Goal: Purchase product/service

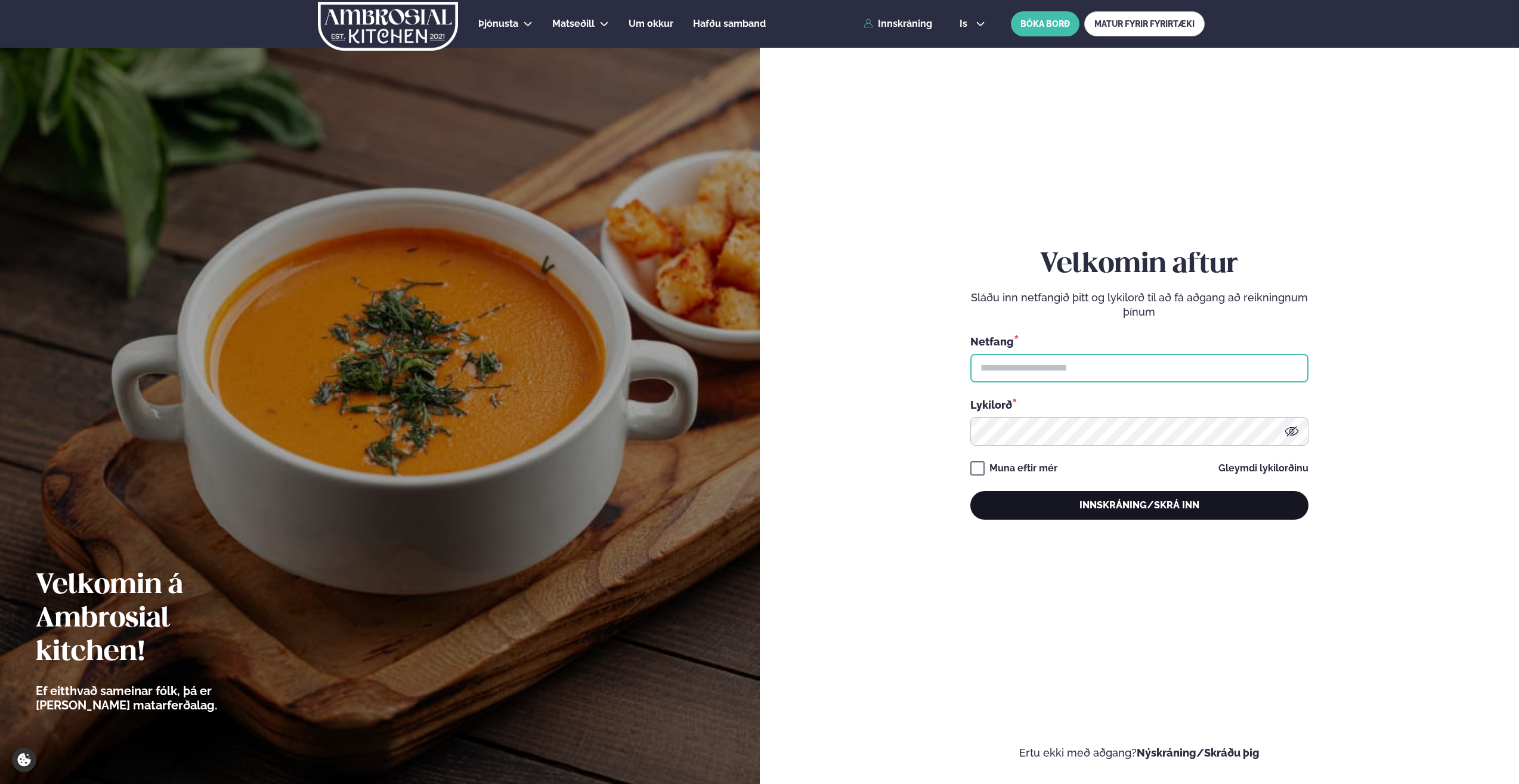
type input "**********"
click at [1128, 508] on button "Innskráning/Skrá inn" at bounding box center [1139, 505] width 338 height 29
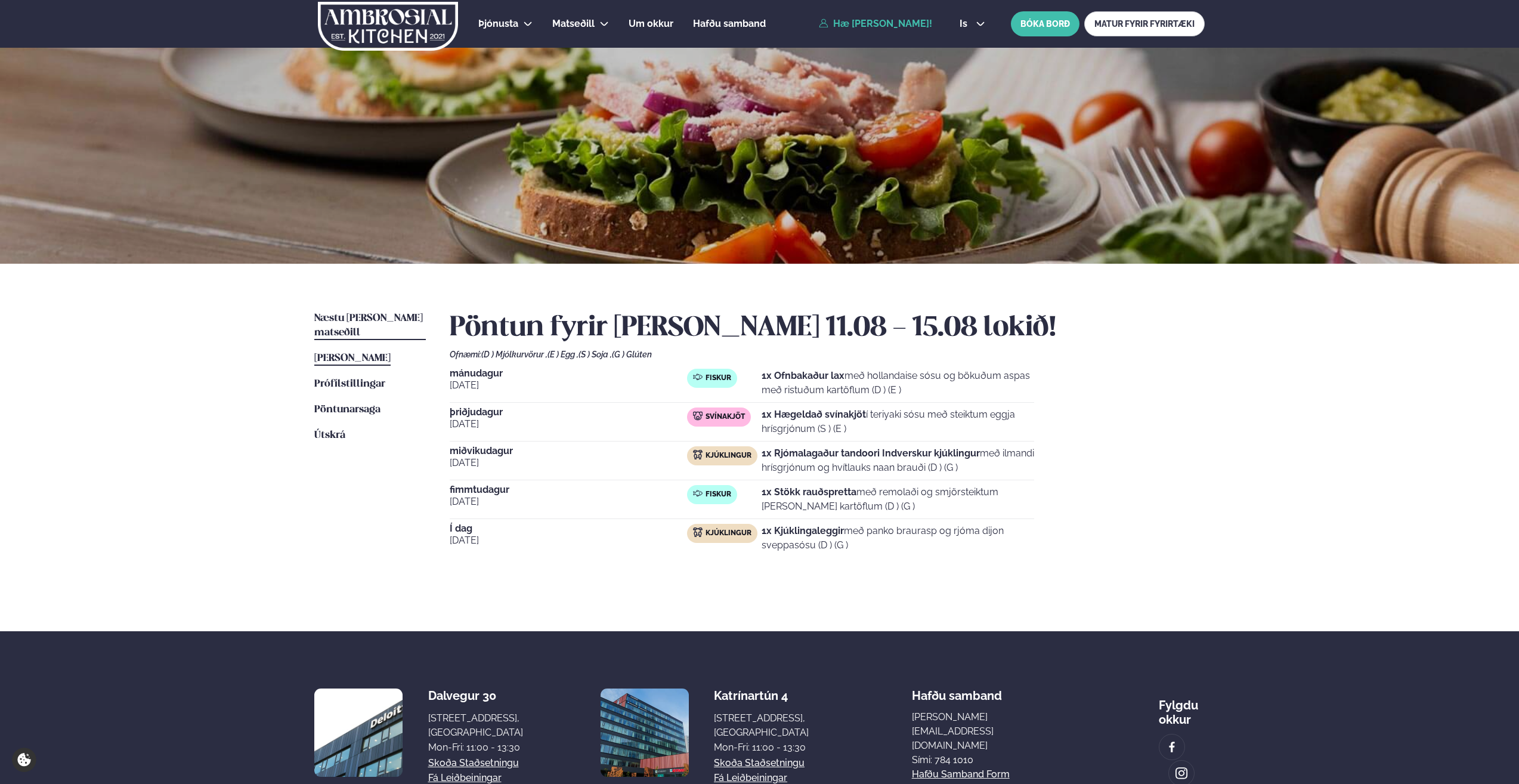
click at [368, 316] on span "Næstu [PERSON_NAME] matseðill" at bounding box center [368, 326] width 109 height 24
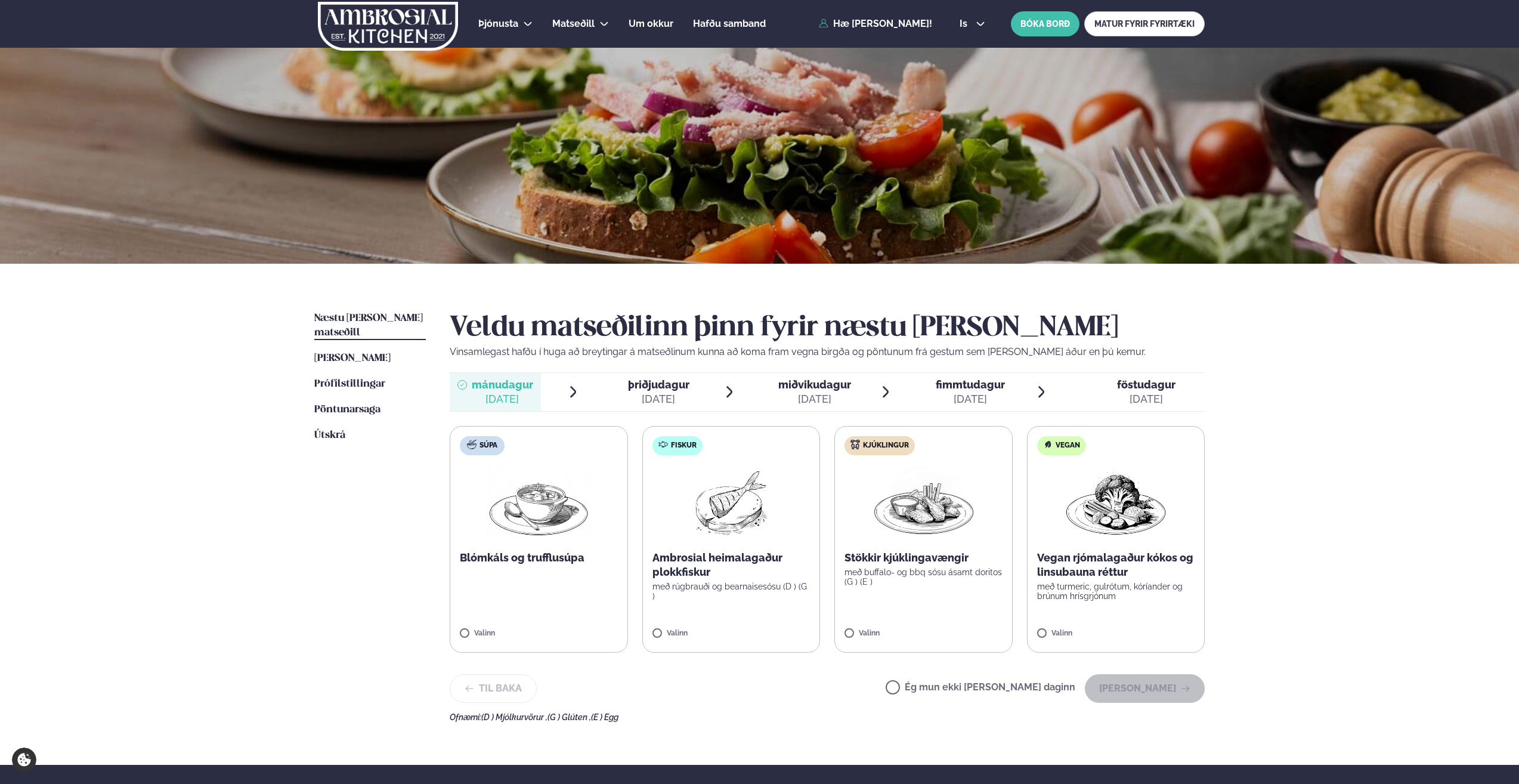
click at [725, 504] on img at bounding box center [731, 503] width 77 height 77
click at [1142, 689] on button "[PERSON_NAME]" at bounding box center [1145, 688] width 120 height 29
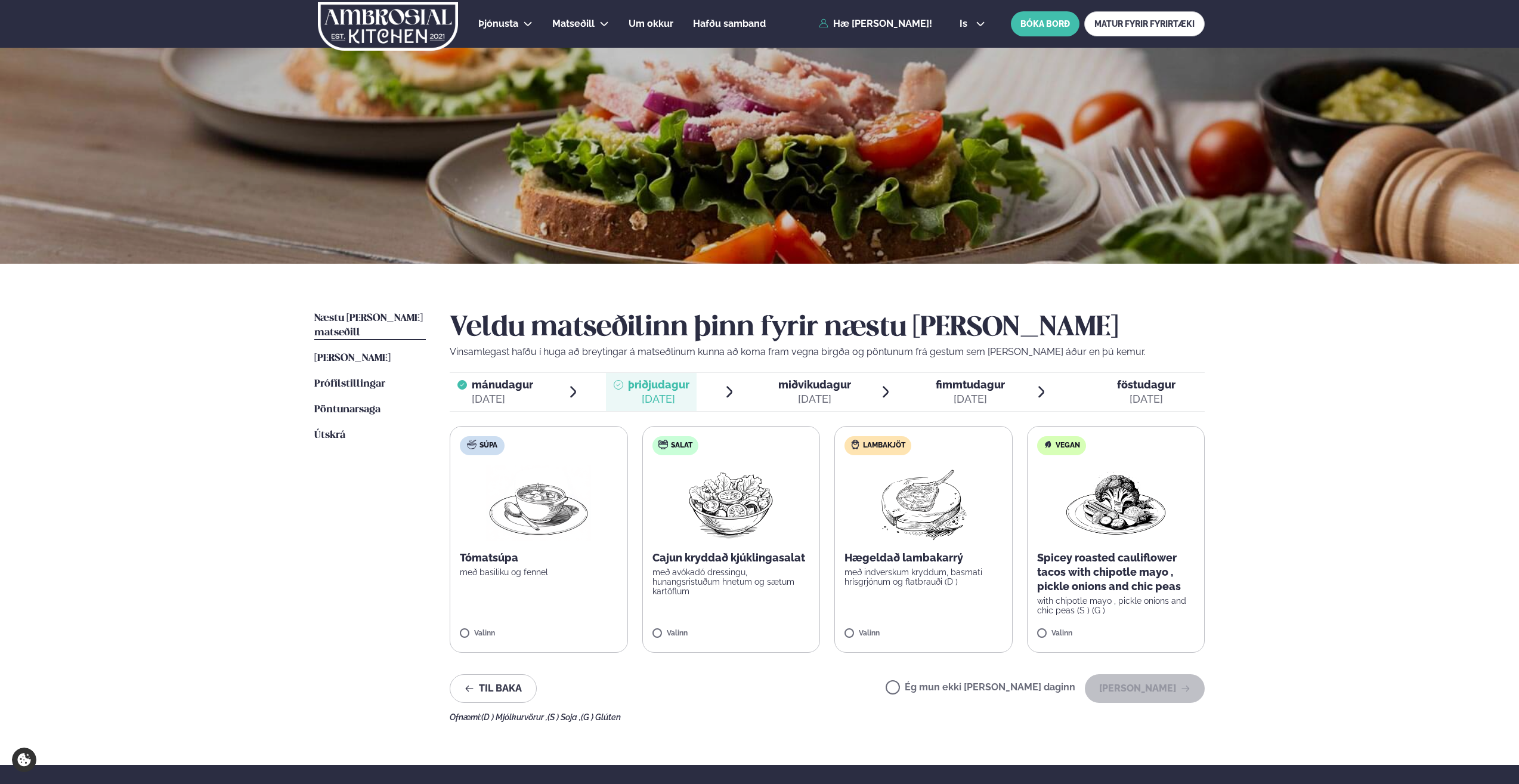
click at [940, 497] on img at bounding box center [923, 503] width 106 height 77
click at [1151, 692] on button "[PERSON_NAME]" at bounding box center [1145, 688] width 120 height 29
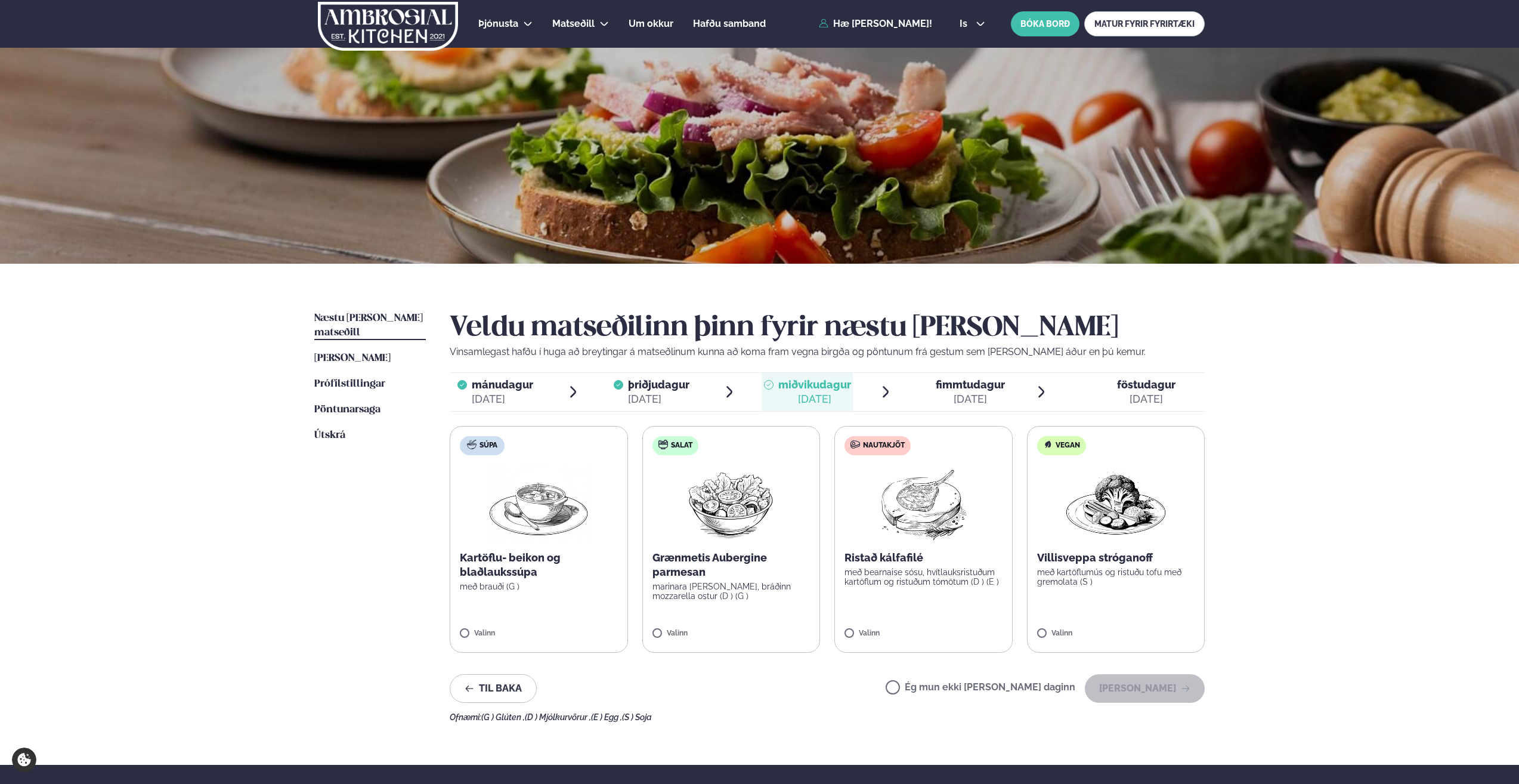
click at [820, 390] on span "miðvikudagur" at bounding box center [815, 384] width 73 height 13
click at [915, 506] on img at bounding box center [923, 503] width 106 height 77
click at [1161, 696] on button "[PERSON_NAME]" at bounding box center [1145, 688] width 120 height 29
